Goal: Navigation & Orientation: Understand site structure

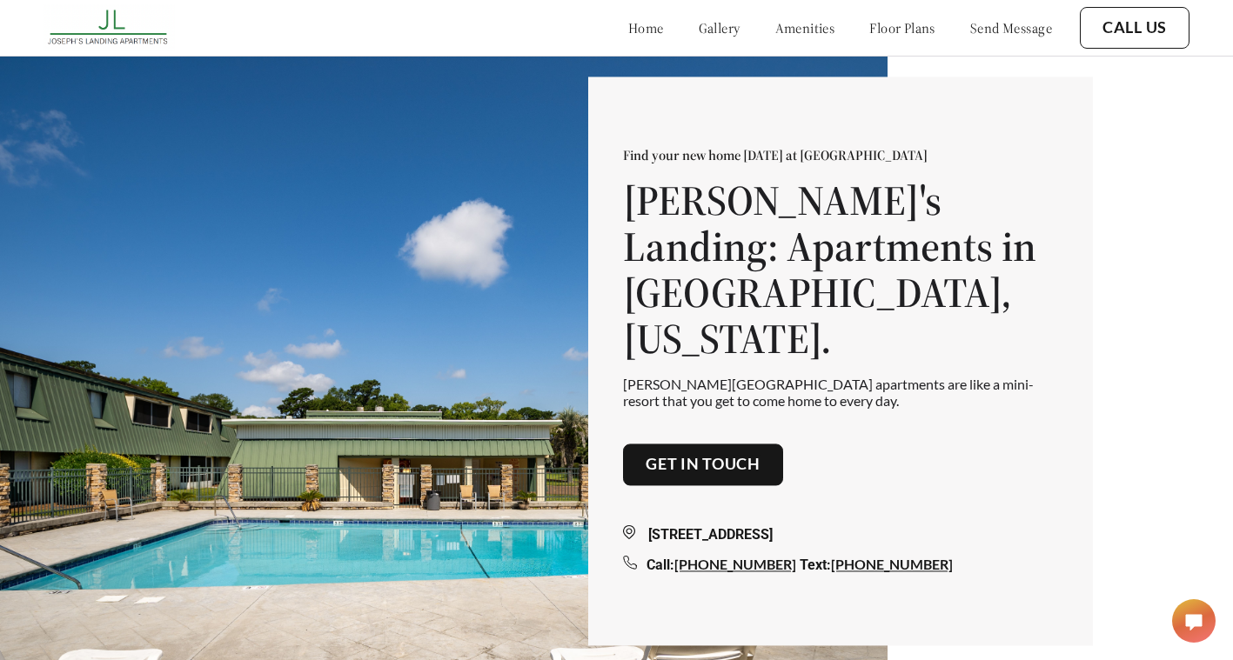
click at [881, 30] on link "floor plans" at bounding box center [902, 27] width 66 height 17
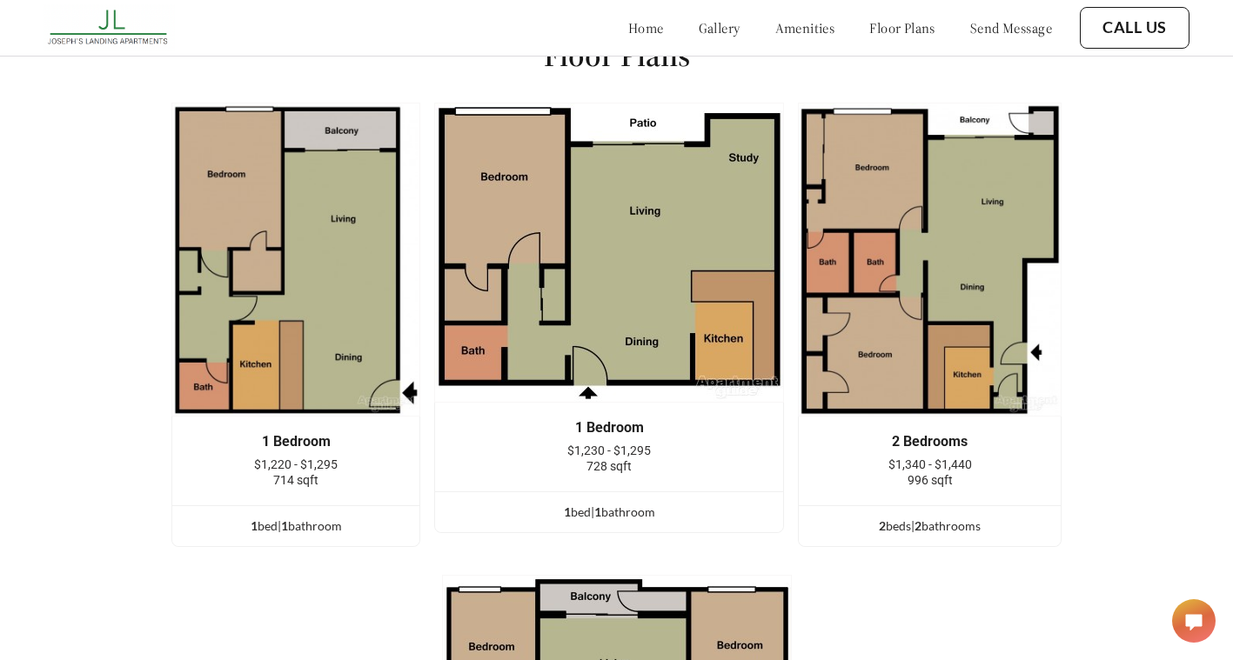
click at [805, 31] on link "amenities" at bounding box center [805, 27] width 60 height 17
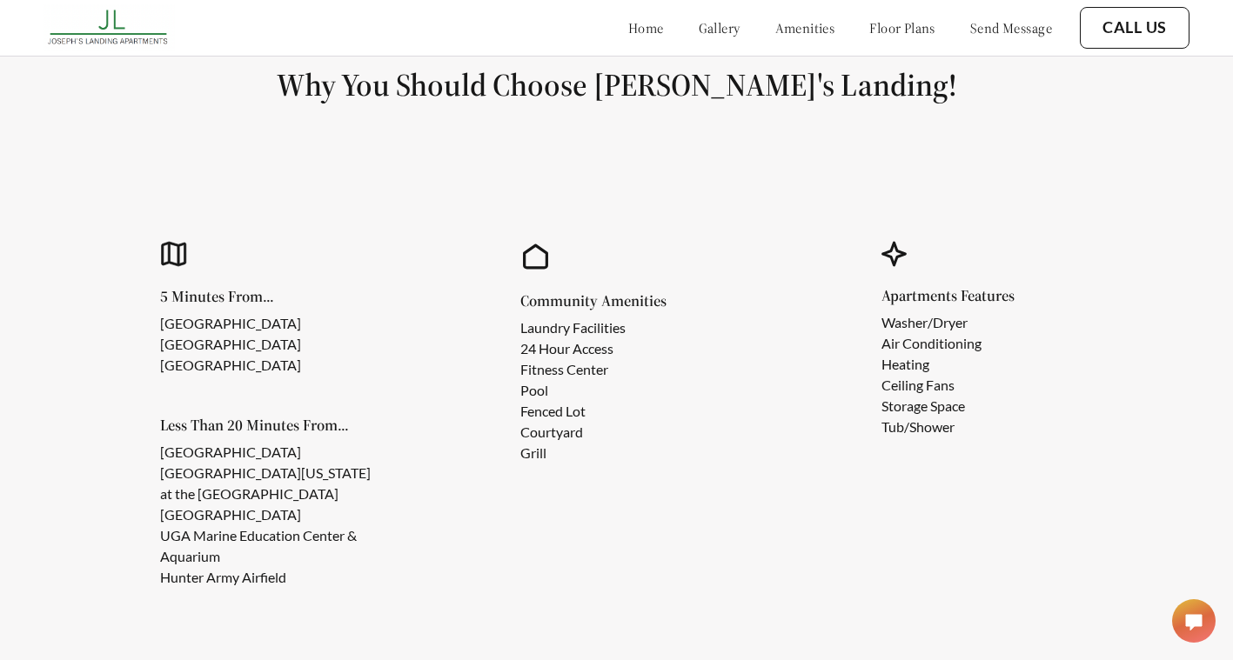
click at [703, 27] on link "gallery" at bounding box center [720, 27] width 42 height 17
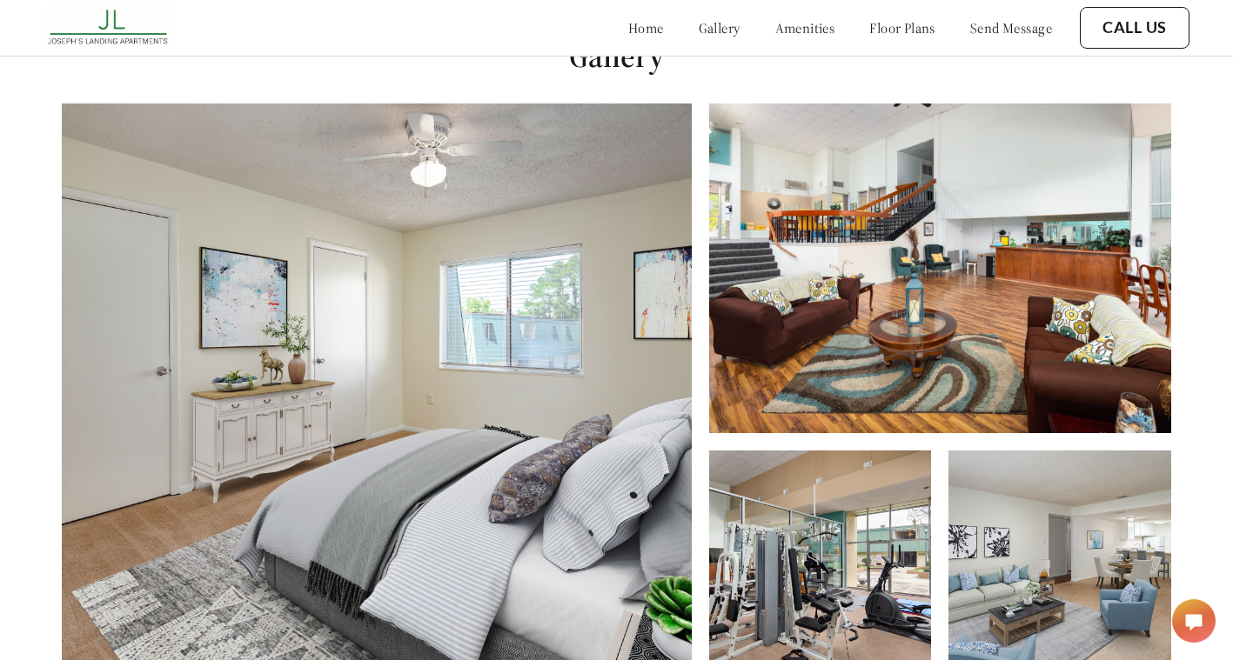
scroll to position [673, 0]
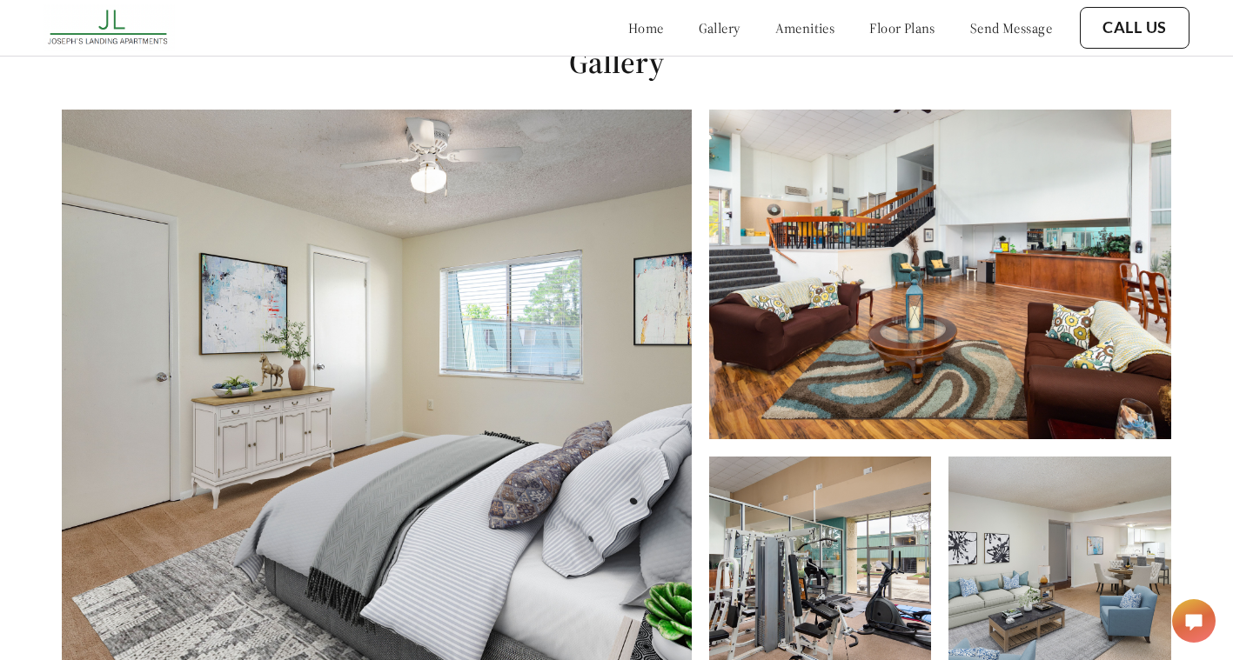
click at [621, 35] on div "home gallery amenities floor plans send message" at bounding box center [822, 27] width 459 height 17
click at [612, 37] on div "home gallery amenities floor plans send message" at bounding box center [822, 27] width 459 height 47
click at [628, 25] on link "home" at bounding box center [646, 27] width 36 height 17
